Goal: Check status

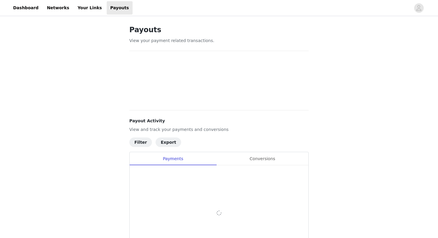
scroll to position [62, 0]
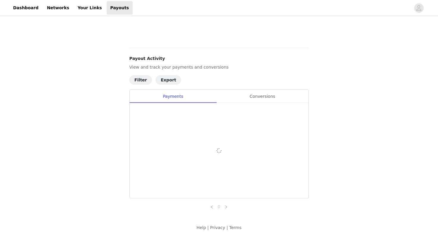
click at [258, 156] on div at bounding box center [219, 150] width 179 height 95
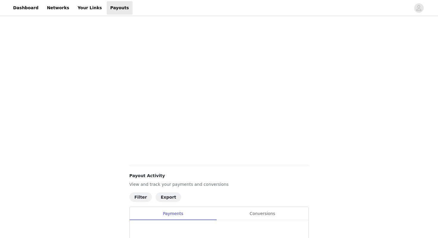
scroll to position [146, 0]
click at [255, 217] on div "Conversions" at bounding box center [262, 212] width 92 height 13
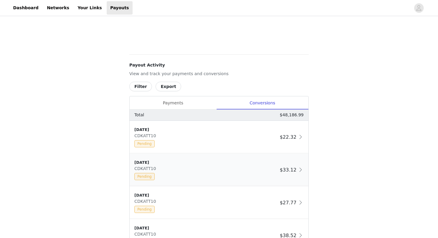
scroll to position [257, 0]
